Goal: Task Accomplishment & Management: Manage account settings

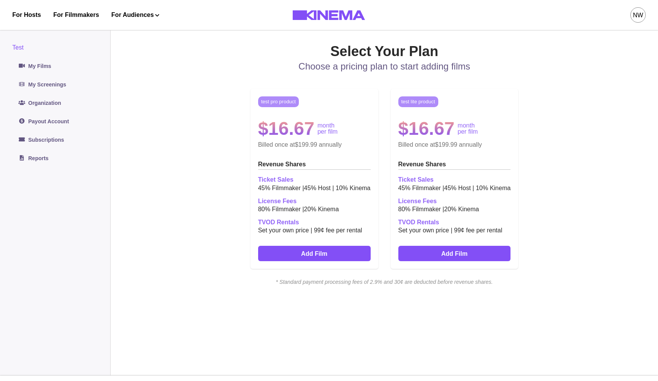
click at [635, 16] on div "NW" at bounding box center [638, 15] width 10 height 9
click at [559, 109] on div "Logout" at bounding box center [597, 108] width 84 height 21
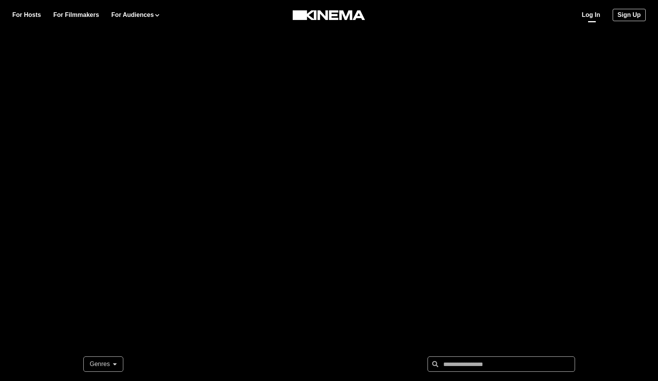
click at [599, 18] on link "Log In" at bounding box center [591, 14] width 18 height 9
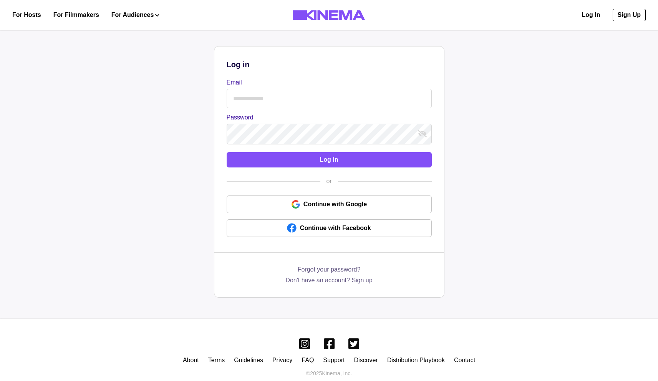
click at [288, 104] on input "Email" at bounding box center [328, 99] width 205 height 20
type input "**********"
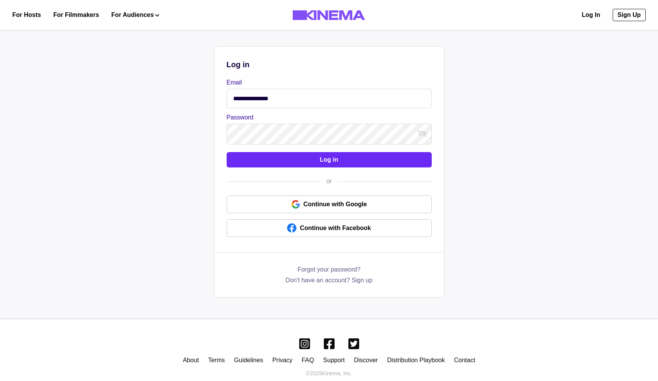
click at [303, 160] on button "Log in" at bounding box center [328, 159] width 205 height 15
